Goal: Transaction & Acquisition: Purchase product/service

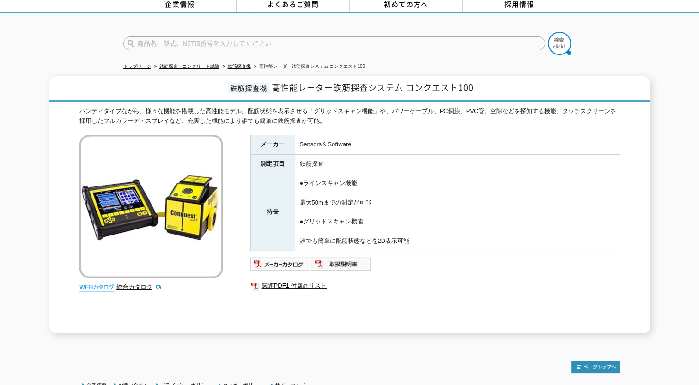
click at [247, 152] on div "ハンディタイプながら、様々な機能を搭載した高性能モデル。配筋状態を表示させる「グリッドスキャン機能」や、パワーケーブル、PC銅線、PVC管、空隙などを探知する…" at bounding box center [349, 220] width 541 height 227
click at [288, 257] on img at bounding box center [281, 264] width 61 height 15
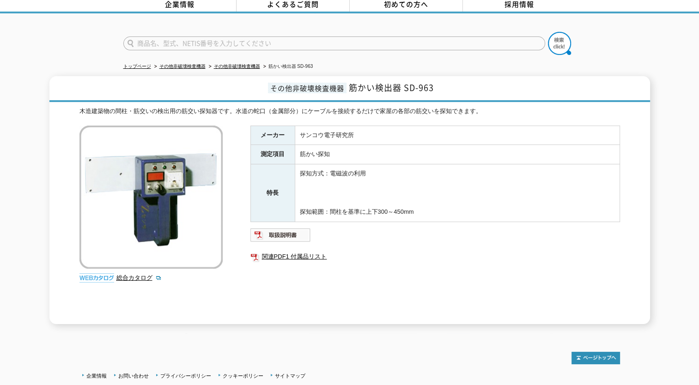
scroll to position [92, 0]
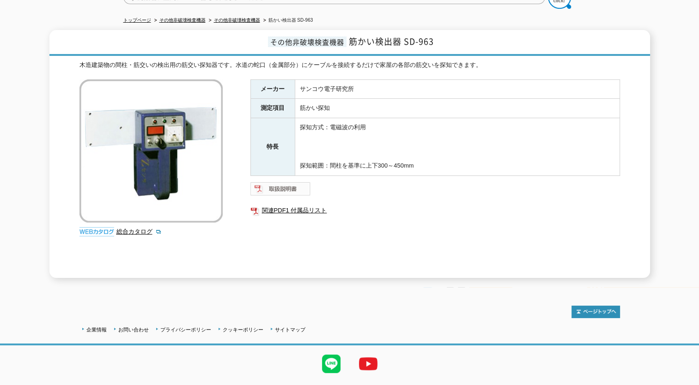
click at [287, 182] on img at bounding box center [281, 189] width 61 height 15
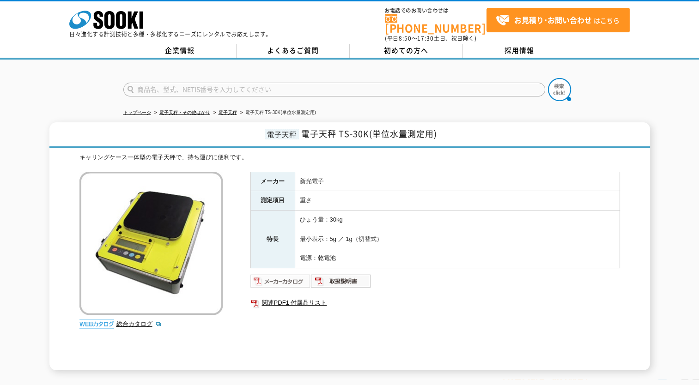
click at [286, 274] on img at bounding box center [281, 281] width 61 height 15
